Goal: Information Seeking & Learning: Learn about a topic

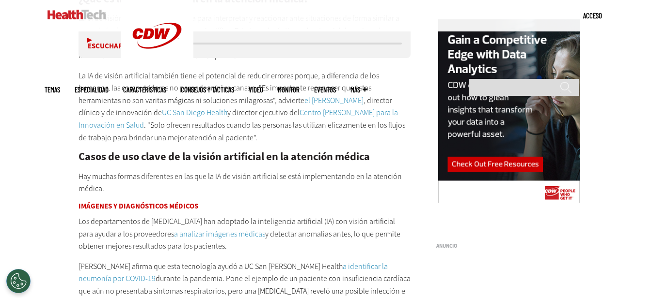
scroll to position [1015, 0]
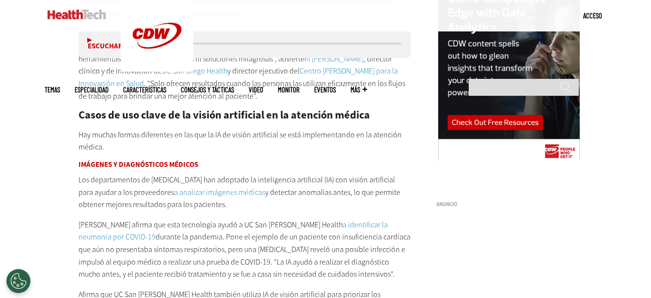
drag, startPoint x: 78, startPoint y: 167, endPoint x: 213, endPoint y: 195, distance: 137.6
click at [213, 195] on p "Los departamentos de [MEDICAL_DATA] han adoptado la inteligencia artificial (IA…" at bounding box center [244, 192] width 332 height 37
copy p "Los departamentos de [MEDICAL_DATA] han adoptado la inteligencia artificial (IA…"
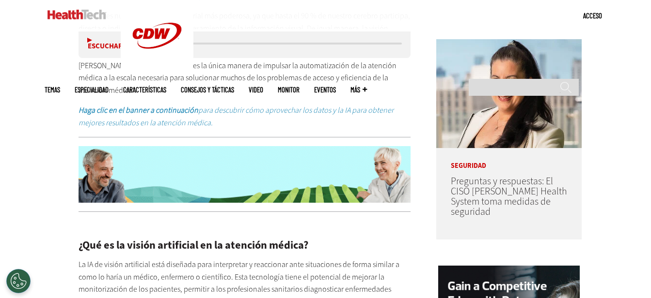
scroll to position [724, 0]
